Goal: Task Accomplishment & Management: Complete application form

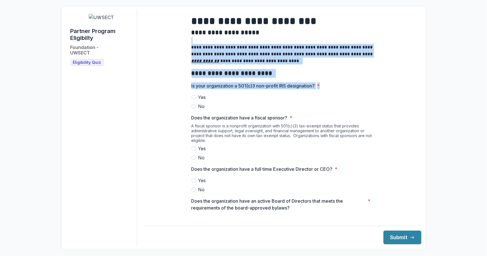
drag, startPoint x: 417, startPoint y: 44, endPoint x: 406, endPoint y: 88, distance: 45.8
click at [406, 88] on div "**********" at bounding box center [282, 127] width 277 height 237
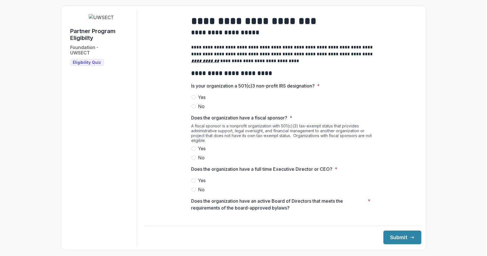
click at [192, 100] on span at bounding box center [193, 97] width 5 height 5
click at [194, 160] on span at bounding box center [193, 157] width 5 height 5
click at [192, 183] on span at bounding box center [193, 180] width 5 height 5
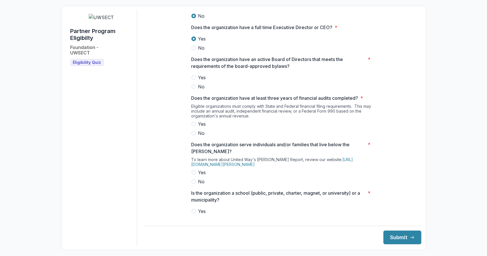
scroll to position [145, 0]
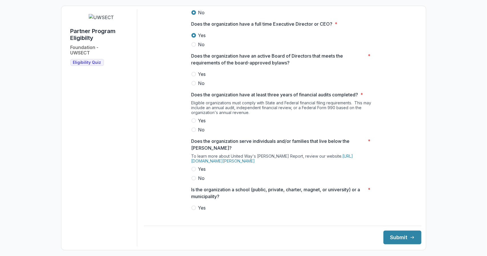
click at [194, 76] on span at bounding box center [193, 74] width 5 height 5
click at [192, 123] on span at bounding box center [193, 120] width 5 height 5
click at [193, 171] on span at bounding box center [193, 169] width 5 height 5
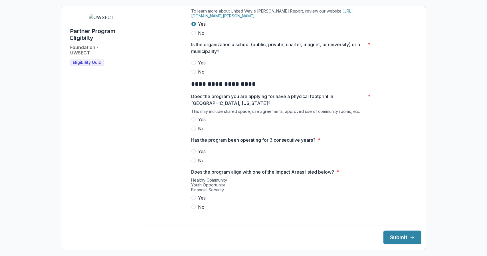
scroll to position [289, 0]
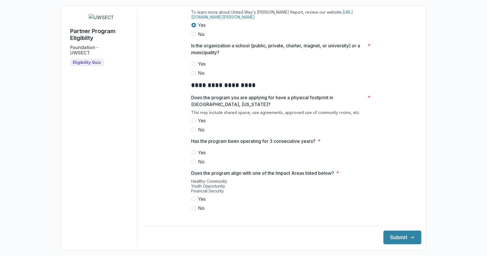
click at [191, 75] on span at bounding box center [193, 73] width 5 height 5
click at [193, 123] on span at bounding box center [193, 120] width 5 height 5
click at [193, 155] on span at bounding box center [193, 152] width 5 height 5
click at [192, 201] on span at bounding box center [193, 199] width 5 height 5
drag, startPoint x: 416, startPoint y: 93, endPoint x: 415, endPoint y: 112, distance: 19.5
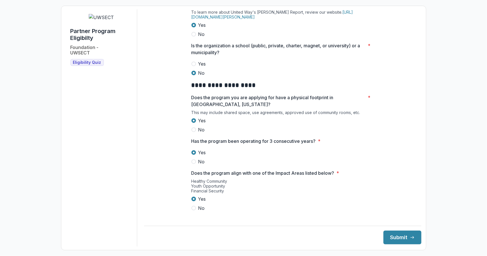
click at [415, 112] on main "**********" at bounding box center [282, 111] width 277 height 205
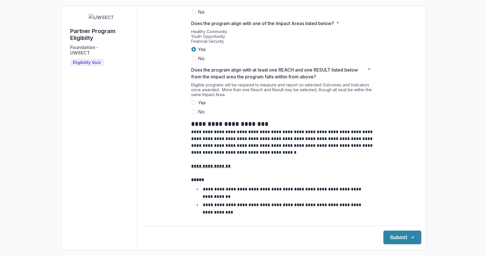
scroll to position [442, 0]
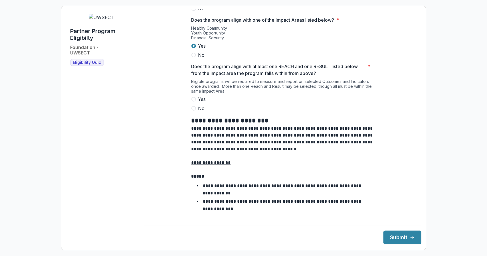
click at [193, 102] on span at bounding box center [193, 99] width 5 height 5
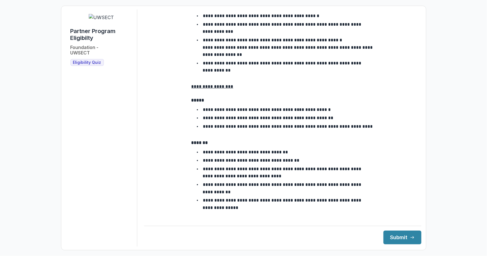
scroll to position [989, 0]
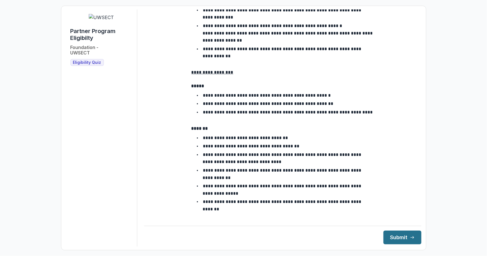
click at [385, 240] on button "Submit" at bounding box center [402, 238] width 38 height 14
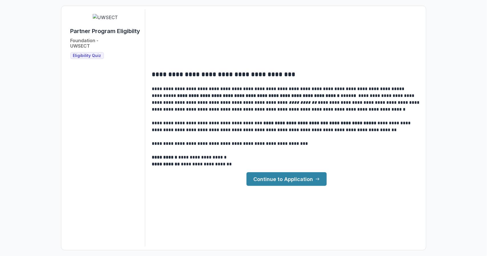
click at [300, 181] on link "Continue to Application" at bounding box center [286, 179] width 80 height 14
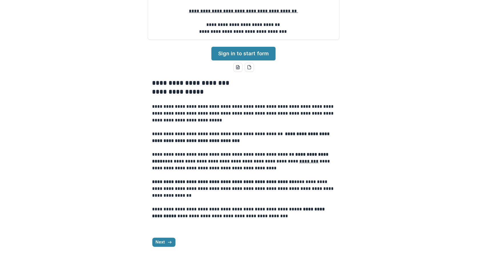
scroll to position [135, 0]
click at [168, 242] on icon "button" at bounding box center [169, 242] width 5 height 5
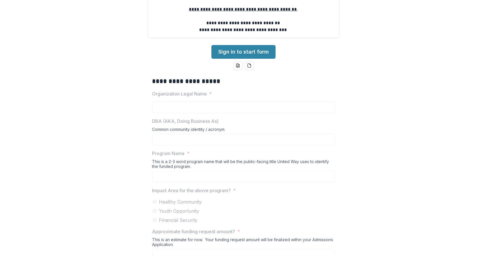
scroll to position [84, 0]
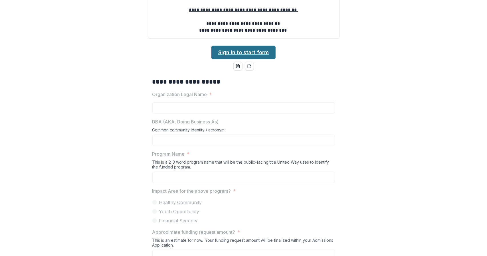
click at [253, 59] on link "Sign in to start form" at bounding box center [243, 53] width 64 height 14
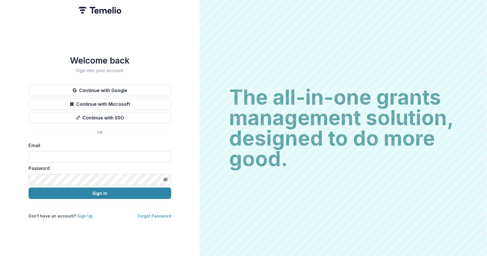
click at [144, 153] on input at bounding box center [100, 156] width 143 height 11
type input "**********"
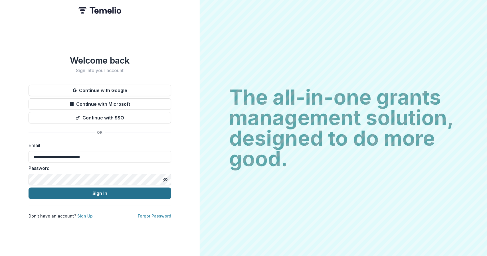
click at [105, 193] on button "Sign In" at bounding box center [100, 193] width 143 height 11
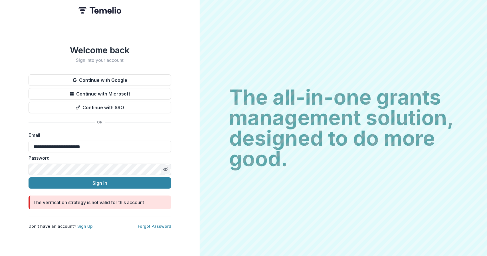
click at [165, 169] on icon "Toggle password visibility" at bounding box center [165, 169] width 5 height 5
click at [146, 92] on button "Continue with Microsoft" at bounding box center [100, 93] width 143 height 11
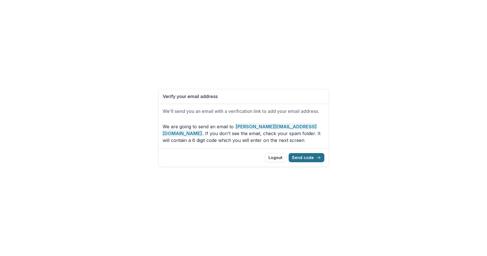
click at [302, 158] on button "Send code" at bounding box center [307, 157] width 36 height 9
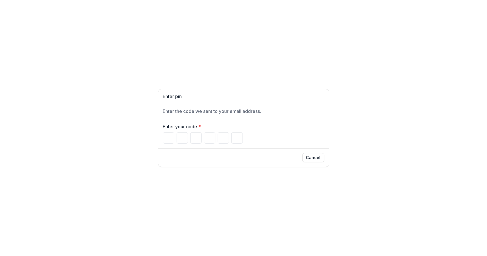
paste input "******"
type input "*"
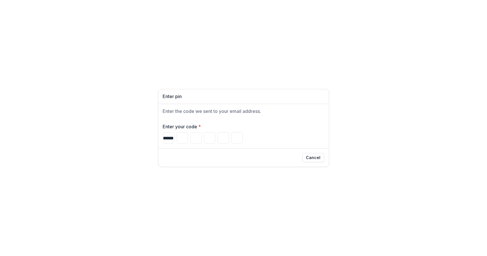
type input "*"
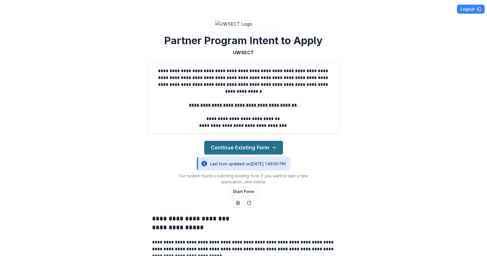
click at [261, 155] on button "Continue Existing Form" at bounding box center [243, 148] width 79 height 14
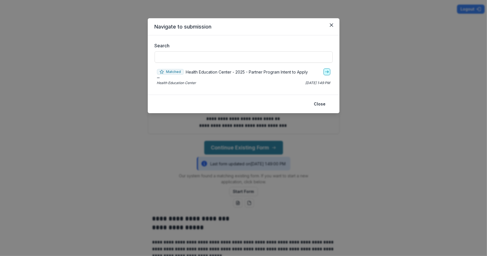
click at [327, 72] on icon "go-to" at bounding box center [327, 72] width 5 height 5
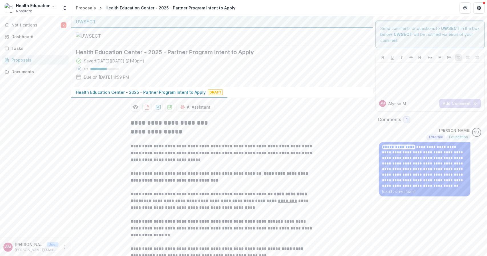
click at [307, 169] on div "**********" at bounding box center [222, 195] width 183 height 163
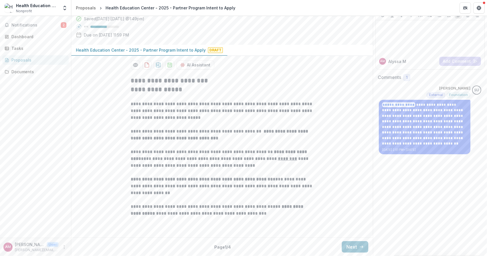
scroll to position [94, 0]
click at [351, 247] on button "Next" at bounding box center [355, 246] width 27 height 11
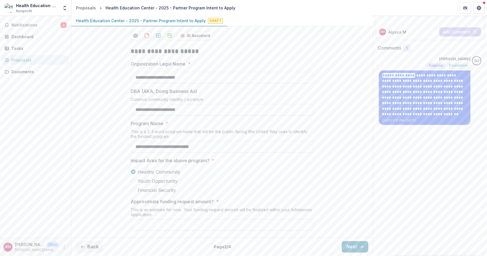
click at [337, 182] on div "**********" at bounding box center [222, 139] width 302 height 193
click at [255, 227] on input "Approximate funding request amount? *" at bounding box center [222, 224] width 183 height 11
type input "*******"
click at [358, 244] on button "Next" at bounding box center [355, 246] width 27 height 11
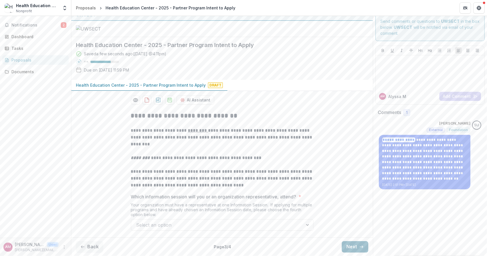
scroll to position [58, 0]
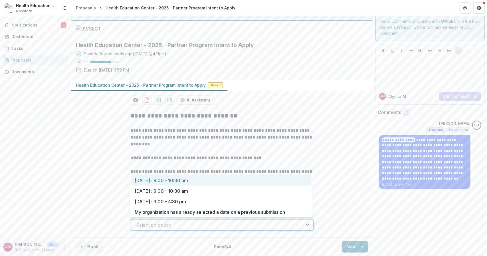
click at [304, 228] on div at bounding box center [308, 225] width 10 height 11
click at [299, 178] on div "September 17 : 9:00 - 10:30 am" at bounding box center [221, 180] width 180 height 11
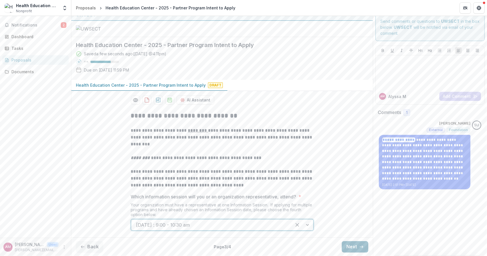
click at [349, 246] on button "Next" at bounding box center [355, 246] width 27 height 11
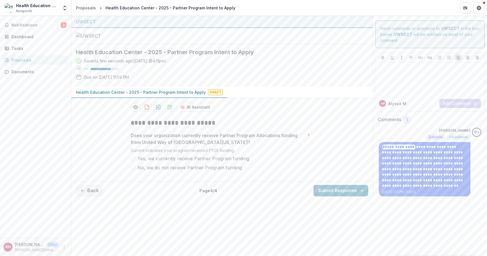
scroll to position [0, 0]
click at [135, 171] on label "No, we do not receive Partner Program funding" at bounding box center [222, 167] width 183 height 7
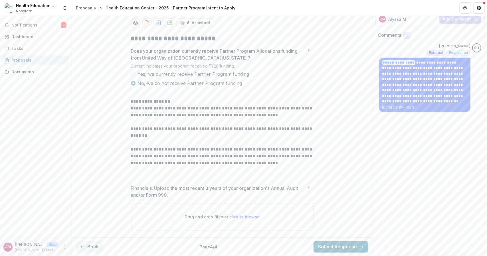
scroll to position [136, 0]
click at [239, 215] on span "click to browse" at bounding box center [244, 217] width 30 height 5
type input "**********"
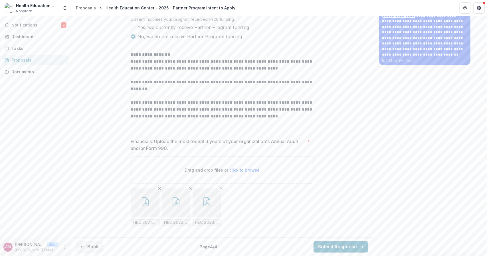
scroll to position [183, 0]
click at [339, 247] on button "Submit Response" at bounding box center [341, 246] width 55 height 11
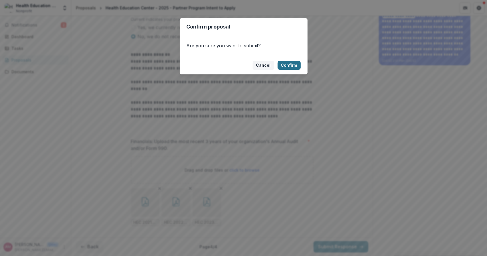
click at [293, 66] on button "Confirm" at bounding box center [289, 65] width 23 height 9
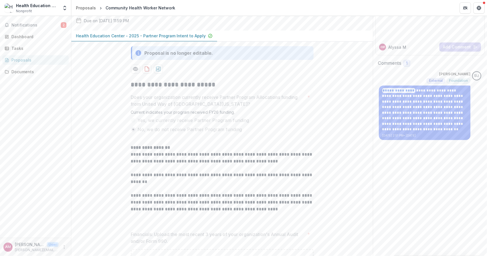
scroll to position [0, 0]
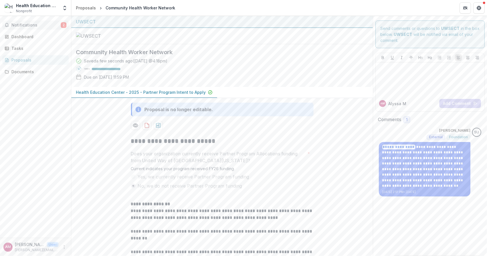
click at [51, 26] on span "Notifications" at bounding box center [35, 25] width 49 height 5
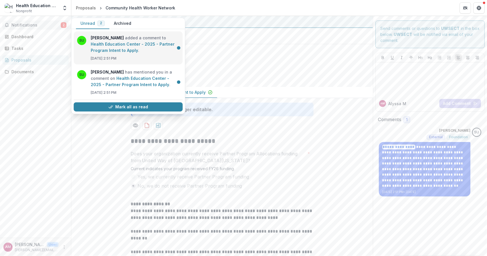
click at [98, 46] on link "Health Education Center - 2025 - Partner Program Intent to Apply" at bounding box center [133, 47] width 84 height 11
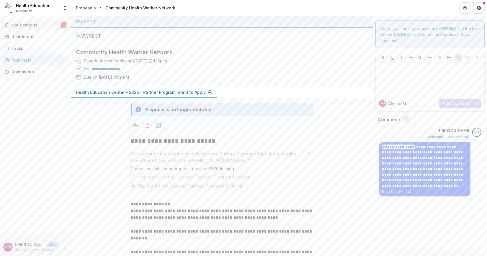
click at [52, 27] on span "Notifications" at bounding box center [35, 25] width 49 height 5
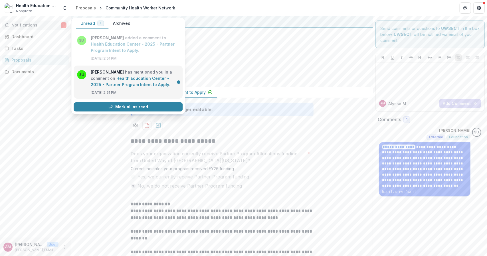
click at [110, 76] on link "Health Education Center - 2025 - Partner Program Intent to Apply" at bounding box center [130, 81] width 78 height 11
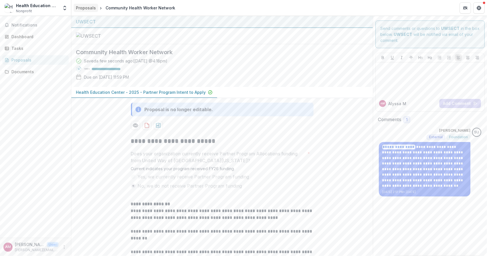
click at [87, 6] on div "Proposals" at bounding box center [86, 8] width 20 height 6
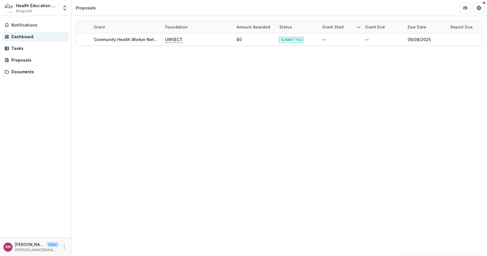
click at [29, 39] on div "Dashboard" at bounding box center [37, 37] width 53 height 6
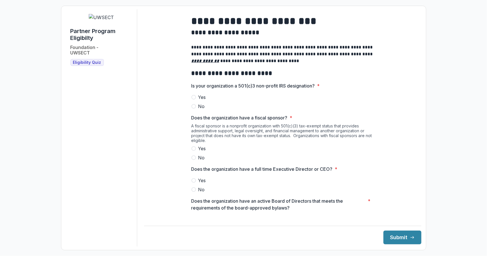
click at [193, 100] on span at bounding box center [193, 97] width 5 height 5
click at [193, 161] on label "No" at bounding box center [282, 157] width 183 height 7
click at [192, 183] on span at bounding box center [193, 180] width 5 height 5
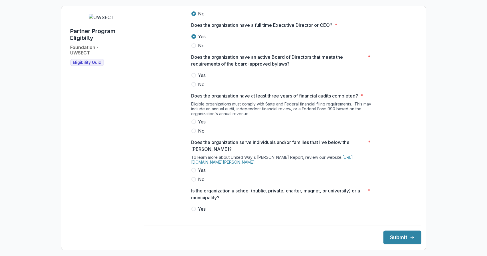
scroll to position [147, 0]
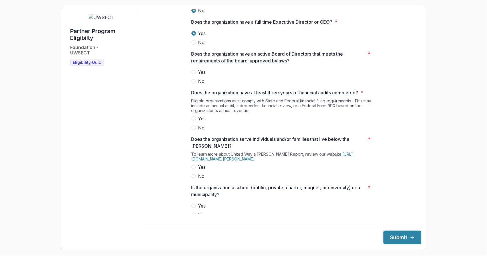
click at [195, 74] on span at bounding box center [193, 72] width 5 height 5
click at [192, 121] on span at bounding box center [193, 118] width 5 height 5
click at [192, 169] on span at bounding box center [193, 167] width 5 height 5
click at [193, 217] on span at bounding box center [193, 215] width 5 height 5
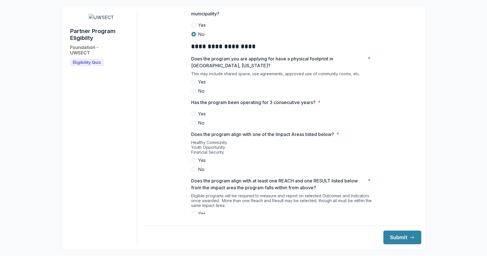
scroll to position [331, 0]
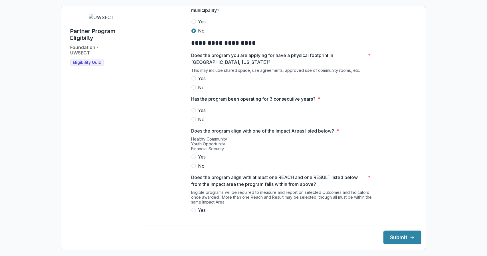
click at [192, 81] on span at bounding box center [193, 78] width 5 height 5
click at [192, 113] on span at bounding box center [193, 110] width 5 height 5
click at [192, 159] on span at bounding box center [193, 157] width 5 height 5
click at [193, 213] on span at bounding box center [193, 210] width 5 height 5
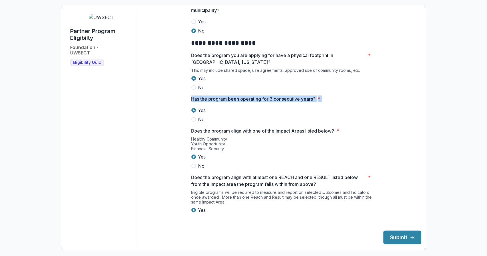
drag, startPoint x: 417, startPoint y: 93, endPoint x: 410, endPoint y: 123, distance: 30.1
click at [410, 123] on div "**********" at bounding box center [282, 127] width 277 height 237
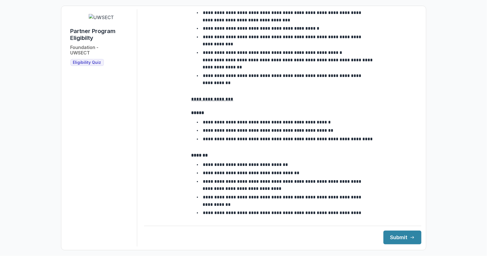
scroll to position [989, 0]
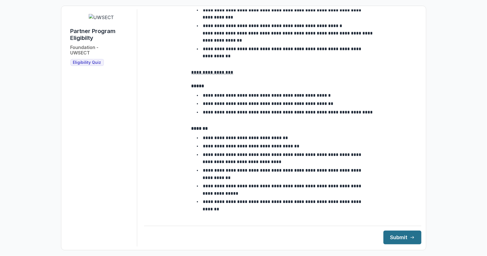
click at [390, 240] on button "Submit" at bounding box center [402, 238] width 38 height 14
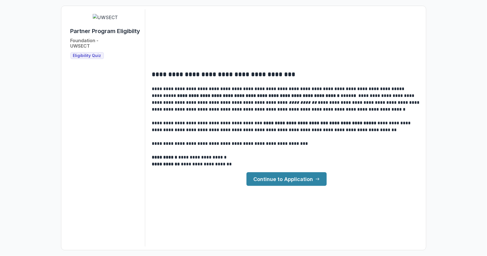
click at [294, 184] on link "Continue to Application" at bounding box center [286, 179] width 80 height 14
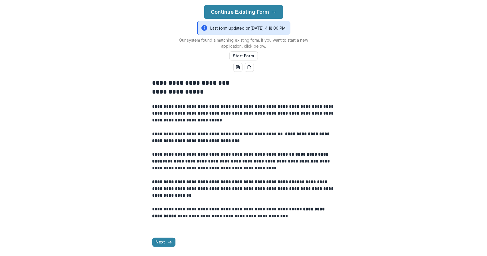
scroll to position [188, 0]
click at [170, 245] on button "Next" at bounding box center [163, 242] width 23 height 9
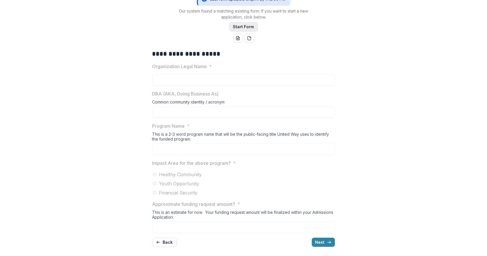
click at [242, 31] on button "Start Form" at bounding box center [243, 26] width 29 height 9
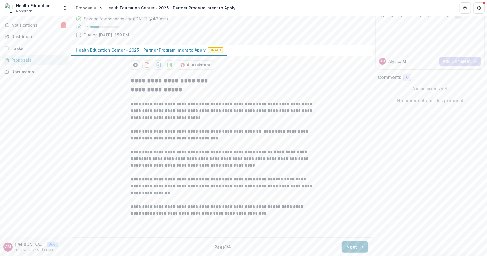
scroll to position [94, 0]
click at [360, 247] on line "button" at bounding box center [361, 247] width 3 height 0
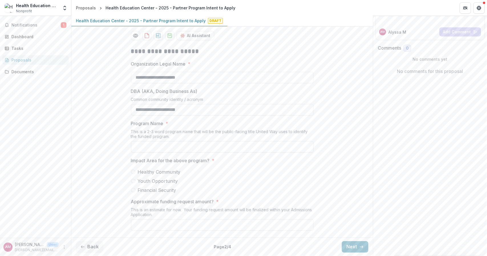
click at [157, 153] on input "Program Name *" at bounding box center [222, 146] width 183 height 11
type input "**********"
click at [118, 209] on div "**********" at bounding box center [222, 139] width 302 height 193
click at [134, 183] on span at bounding box center [133, 181] width 5 height 5
click at [114, 217] on div "**********" at bounding box center [222, 139] width 302 height 193
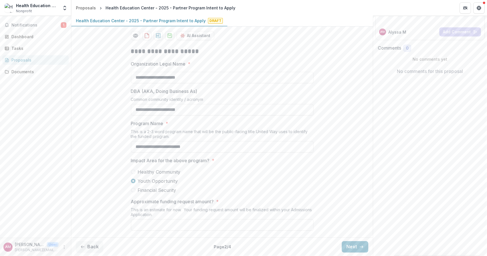
scroll to position [123, 0]
click at [152, 226] on input "Approximate funding request amount? *" at bounding box center [222, 224] width 183 height 11
type input "*******"
click at [350, 246] on button "Next" at bounding box center [355, 246] width 27 height 11
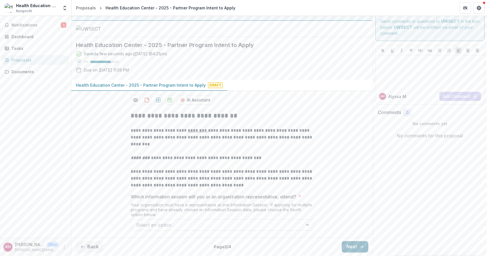
scroll to position [59, 0]
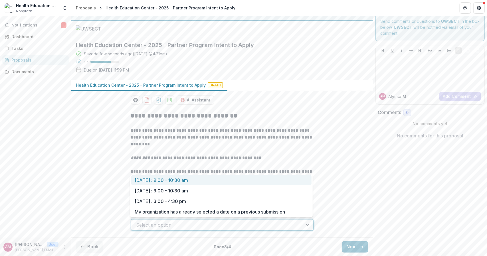
click at [305, 224] on div at bounding box center [308, 225] width 10 height 11
click at [291, 181] on div "[DATE] : 9:00 - 10:30 am" at bounding box center [221, 180] width 180 height 11
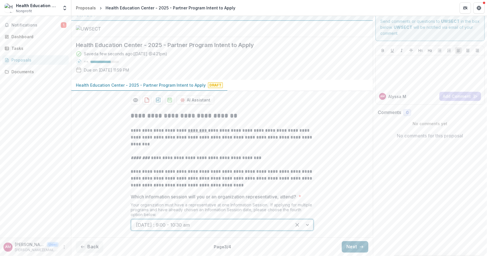
click at [348, 248] on button "Next" at bounding box center [355, 246] width 27 height 11
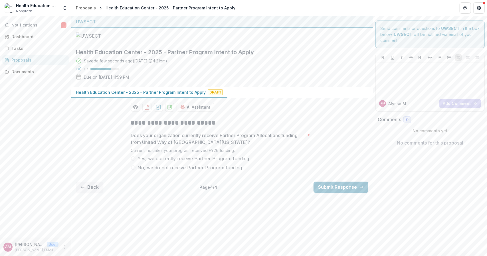
scroll to position [0, 0]
click at [134, 170] on span at bounding box center [133, 167] width 5 height 5
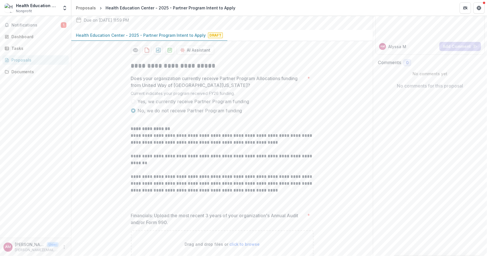
scroll to position [136, 0]
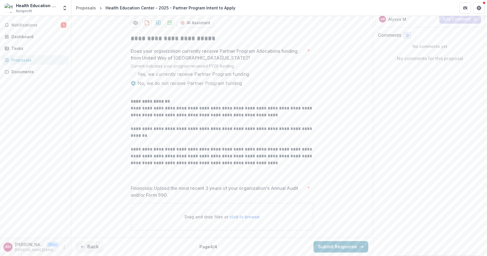
click at [234, 218] on span "click to browse" at bounding box center [244, 217] width 30 height 5
type input "**********"
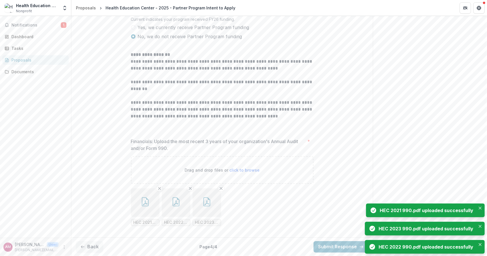
scroll to position [183, 0]
click at [330, 247] on button "Submit Response" at bounding box center [341, 246] width 55 height 11
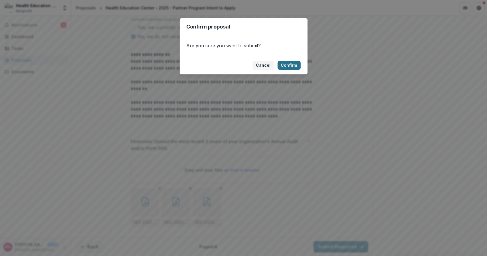
click at [286, 66] on button "Confirm" at bounding box center [289, 65] width 23 height 9
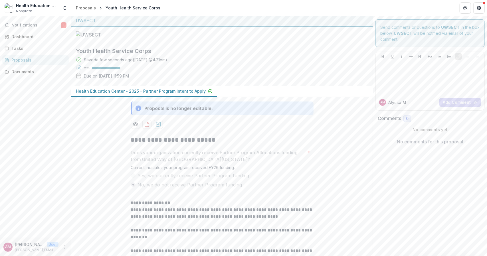
scroll to position [0, 0]
click at [14, 64] on link "Proposals" at bounding box center [35, 59] width 66 height 9
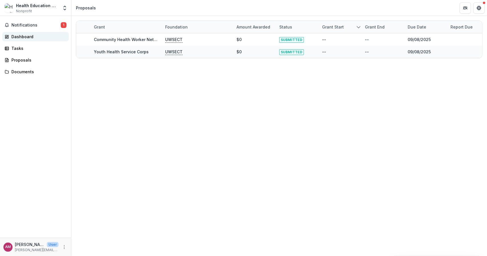
click at [23, 39] on div "Dashboard" at bounding box center [37, 37] width 53 height 6
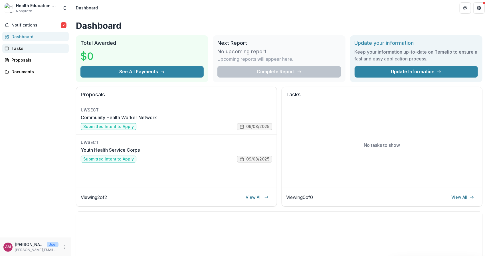
click at [16, 52] on link "Tasks" at bounding box center [35, 48] width 66 height 9
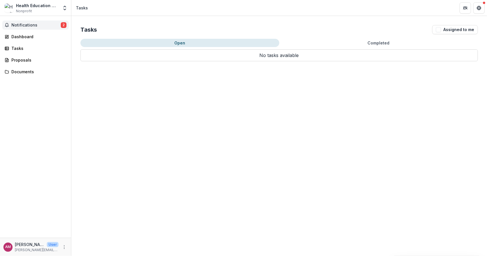
click at [31, 26] on span "Notifications" at bounding box center [35, 25] width 49 height 5
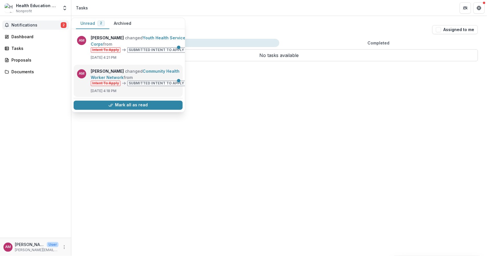
click at [116, 73] on link "Community Health Worker Network" at bounding box center [135, 74] width 89 height 11
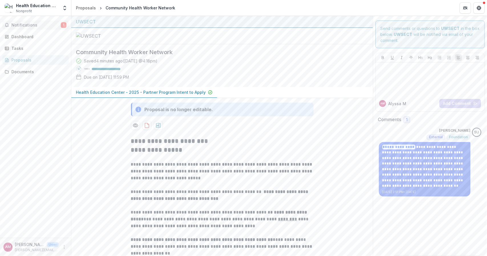
click at [55, 25] on span "Notifications" at bounding box center [35, 25] width 49 height 5
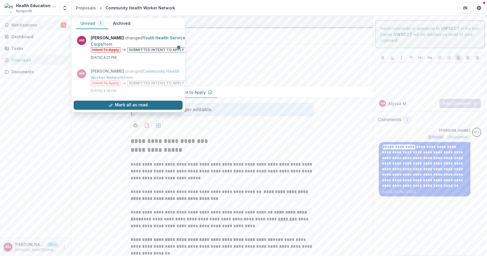
click at [113, 105] on icon "button" at bounding box center [110, 105] width 5 height 5
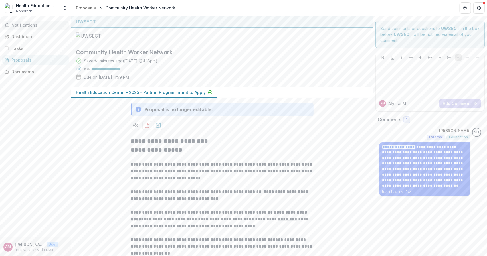
click at [27, 58] on div "Proposals" at bounding box center [37, 60] width 53 height 6
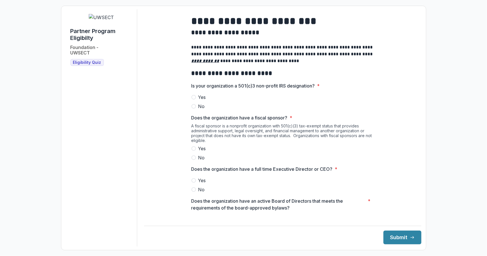
click at [193, 100] on span at bounding box center [193, 97] width 5 height 5
click at [192, 161] on label "No" at bounding box center [282, 157] width 183 height 7
click at [193, 183] on span at bounding box center [193, 180] width 5 height 5
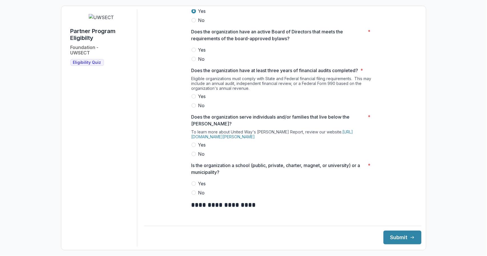
scroll to position [175, 0]
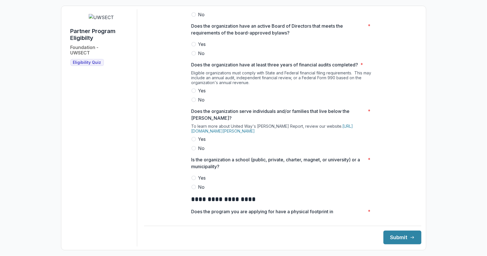
click at [193, 46] on span at bounding box center [193, 44] width 5 height 5
click at [194, 93] on span at bounding box center [193, 90] width 5 height 5
click at [193, 141] on span at bounding box center [193, 139] width 5 height 5
click at [193, 189] on span at bounding box center [193, 187] width 5 height 5
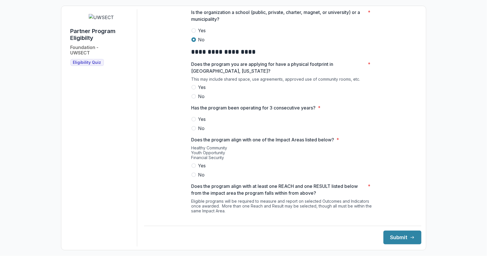
scroll to position [324, 0]
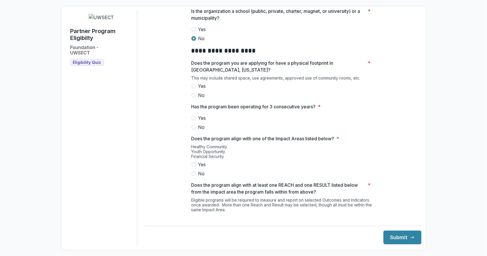
click at [193, 88] on span at bounding box center [193, 86] width 5 height 5
click at [194, 120] on span at bounding box center [193, 118] width 5 height 5
click at [192, 167] on span at bounding box center [193, 164] width 5 height 5
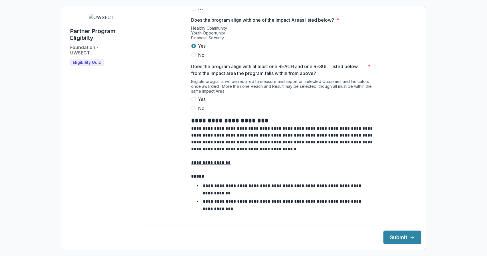
scroll to position [446, 0]
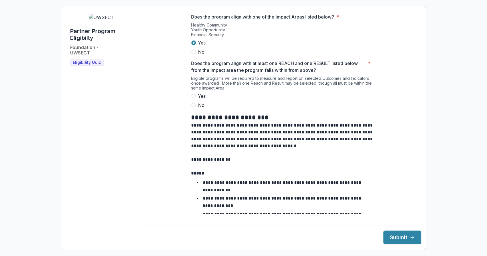
click at [194, 98] on span at bounding box center [193, 96] width 5 height 5
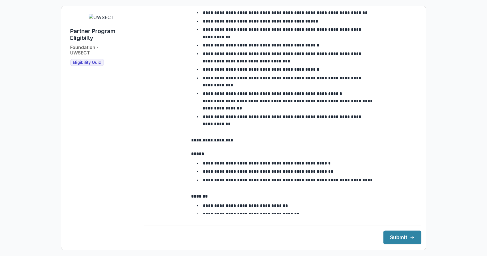
scroll to position [923, 0]
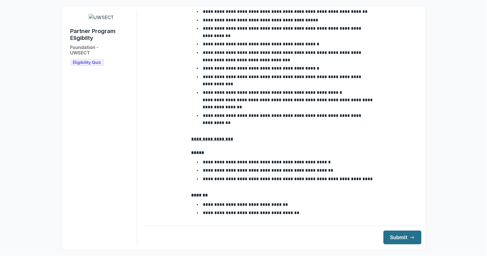
click at [393, 237] on button "Submit" at bounding box center [402, 238] width 38 height 14
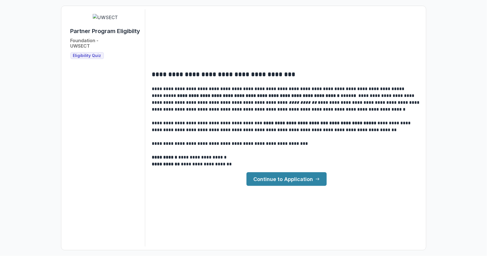
click at [300, 183] on link "Continue to Application" at bounding box center [286, 179] width 80 height 14
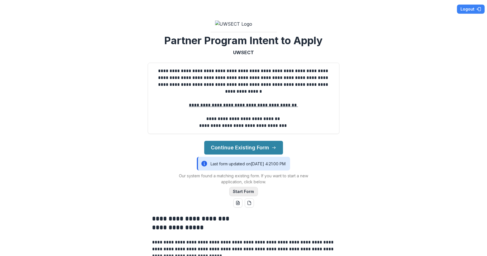
click at [251, 196] on button "Start Form" at bounding box center [243, 191] width 29 height 9
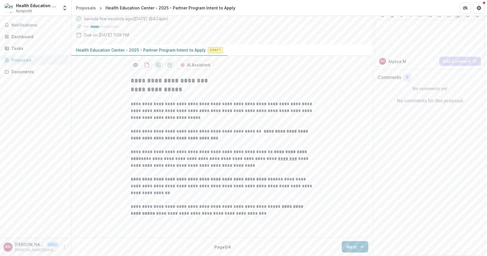
scroll to position [94, 0]
click at [357, 245] on button "Next" at bounding box center [355, 246] width 27 height 11
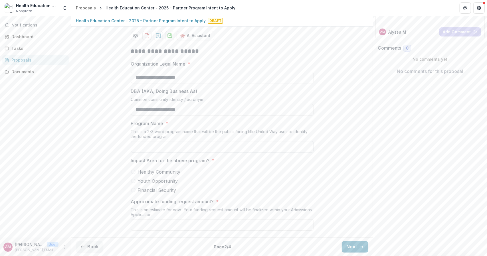
click at [254, 153] on input "Program Name *" at bounding box center [222, 146] width 183 height 11
type input "**********"
click at [133, 193] on span at bounding box center [133, 190] width 5 height 5
click at [143, 231] on input "Approximate funding request amount? *" at bounding box center [222, 224] width 183 height 11
type input "*******"
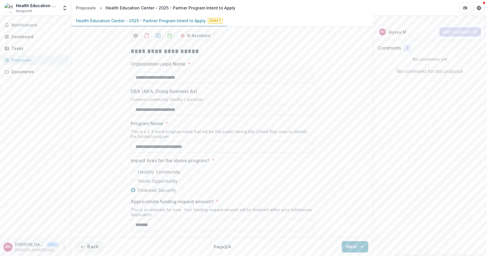
scroll to position [123, 0]
click at [355, 246] on button "Next" at bounding box center [355, 246] width 27 height 11
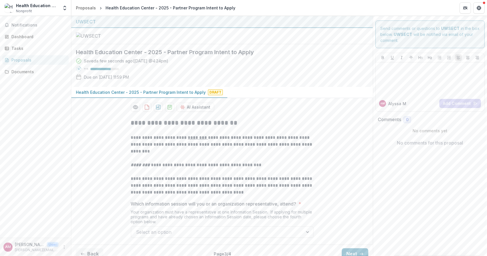
scroll to position [59, 0]
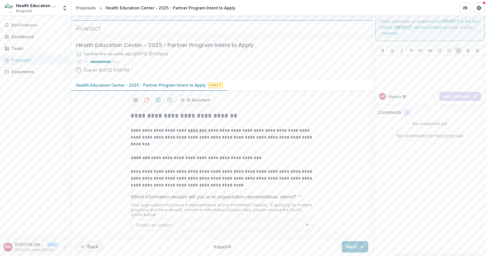
click at [301, 222] on div "Select an option" at bounding box center [217, 225] width 172 height 9
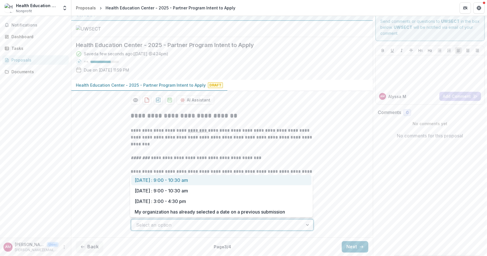
click at [300, 183] on div "[DATE] : 9:00 - 10:30 am" at bounding box center [221, 180] width 180 height 11
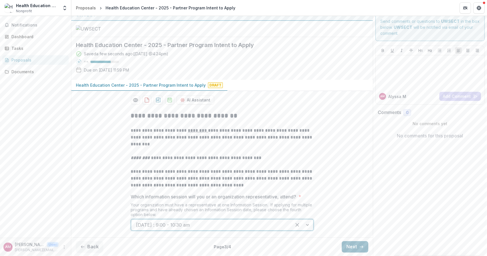
click at [350, 246] on button "Next" at bounding box center [355, 246] width 27 height 11
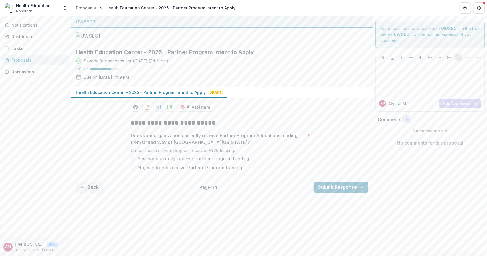
scroll to position [0, 0]
click at [133, 170] on span at bounding box center [133, 167] width 5 height 5
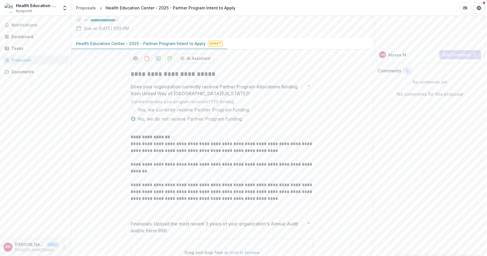
scroll to position [136, 0]
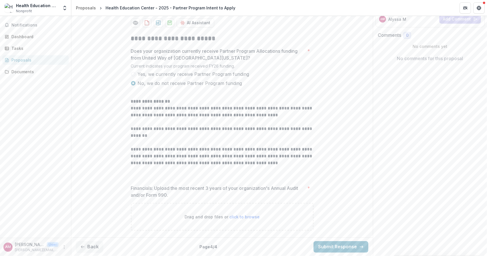
click at [219, 217] on p "Drag and drop files or click to browse" at bounding box center [222, 217] width 75 height 6
type input "**********"
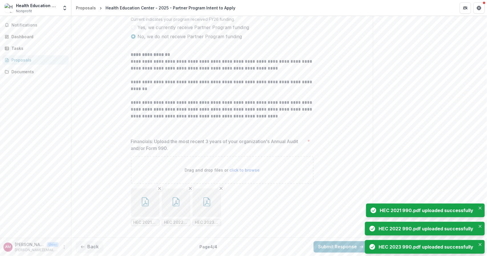
scroll to position [183, 0]
click at [325, 248] on button "Submit Response" at bounding box center [341, 246] width 55 height 11
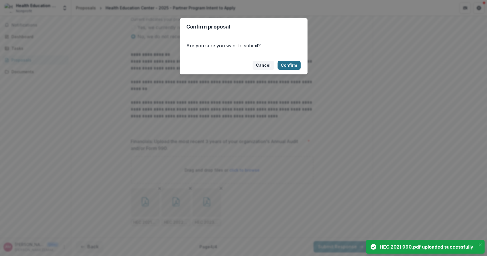
click at [292, 65] on button "Confirm" at bounding box center [289, 65] width 23 height 9
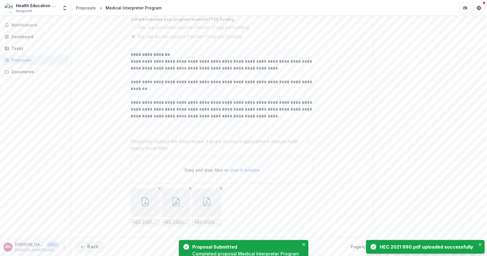
scroll to position [201, 0]
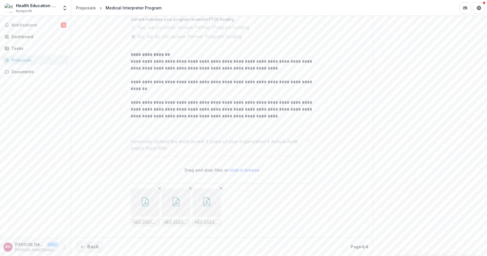
click at [30, 58] on div "Proposals" at bounding box center [37, 60] width 53 height 6
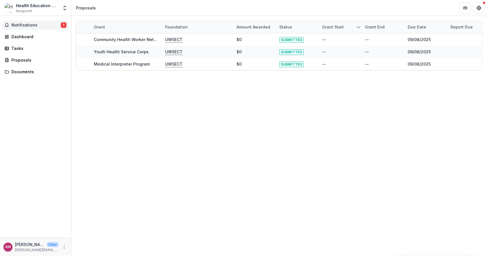
click at [35, 25] on span "Notifications" at bounding box center [35, 25] width 49 height 5
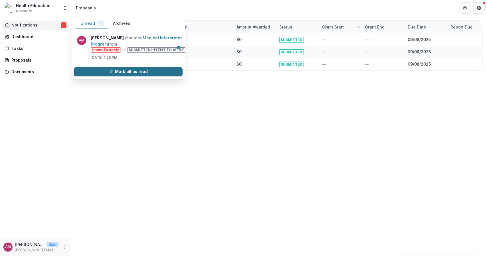
click at [125, 72] on button "Mark all as read" at bounding box center [128, 71] width 109 height 9
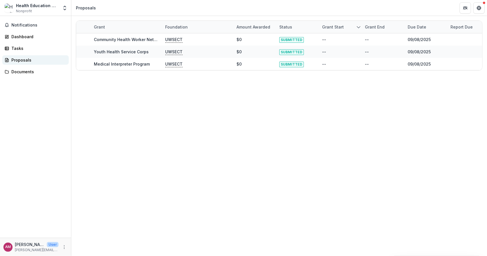
click at [37, 59] on div "Proposals" at bounding box center [37, 60] width 53 height 6
